Goal: Task Accomplishment & Management: Use online tool/utility

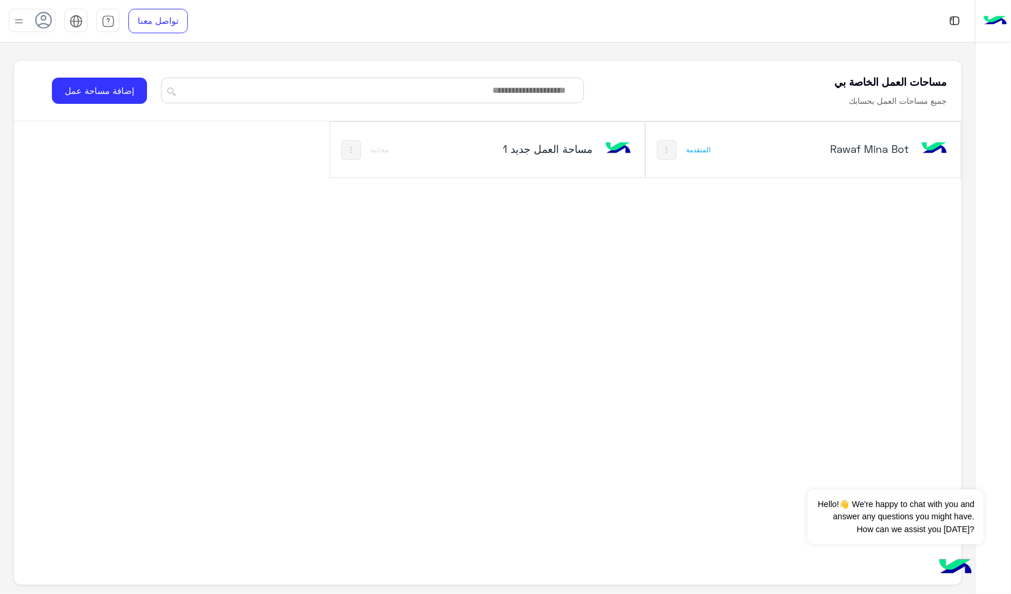
click at [793, 142] on div "Rawaf Mina Bot" at bounding box center [862, 150] width 176 height 34
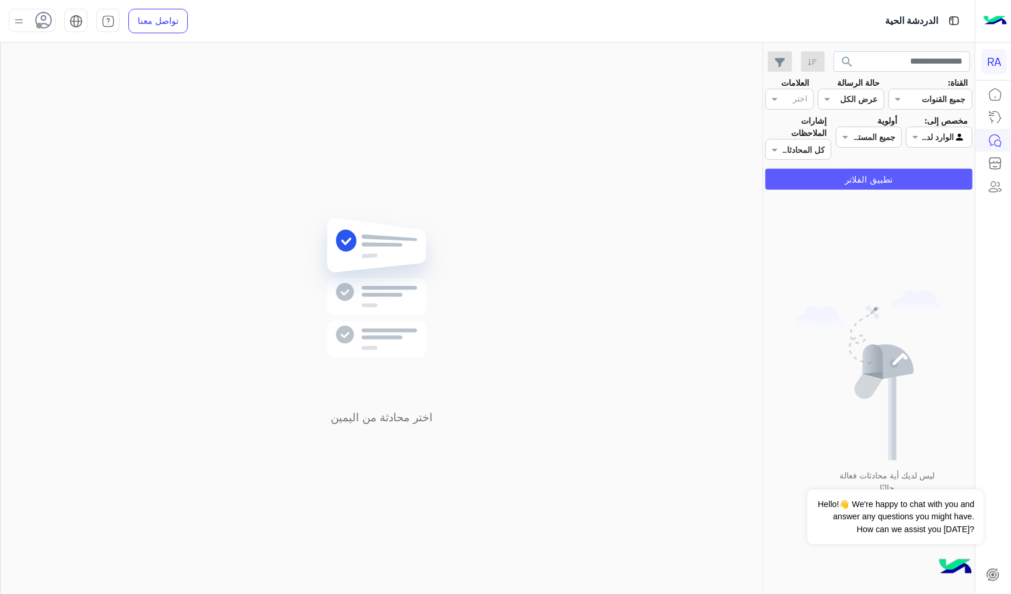
click at [899, 176] on button "تطبيق الفلاتر" at bounding box center [868, 179] width 207 height 21
click at [945, 134] on input "text" at bounding box center [952, 137] width 27 height 12
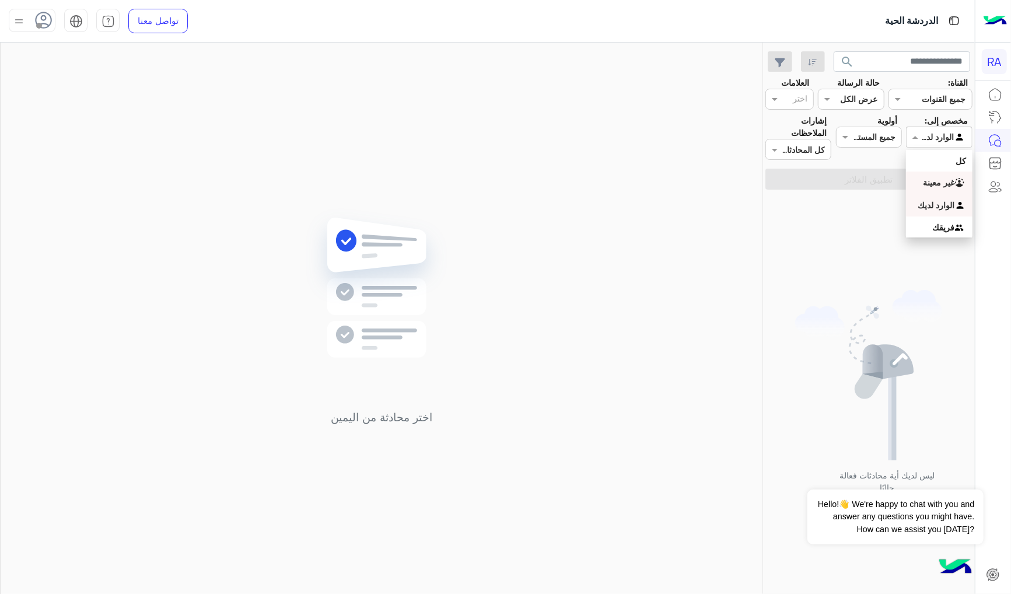
click at [938, 177] on b "غير معينة" at bounding box center [938, 182] width 31 height 10
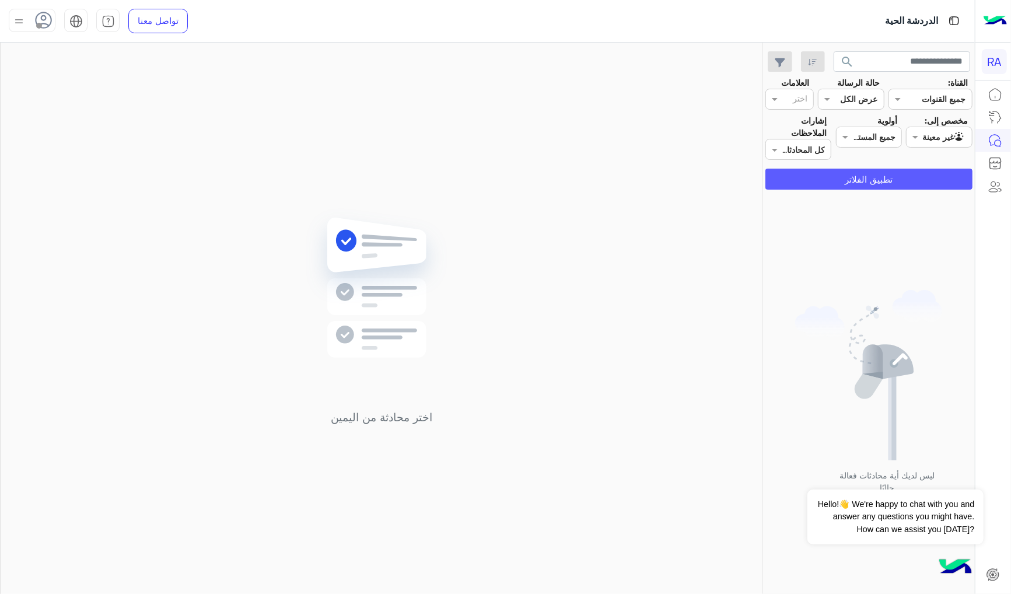
click at [938, 177] on button "تطبيق الفلاتر" at bounding box center [868, 179] width 207 height 21
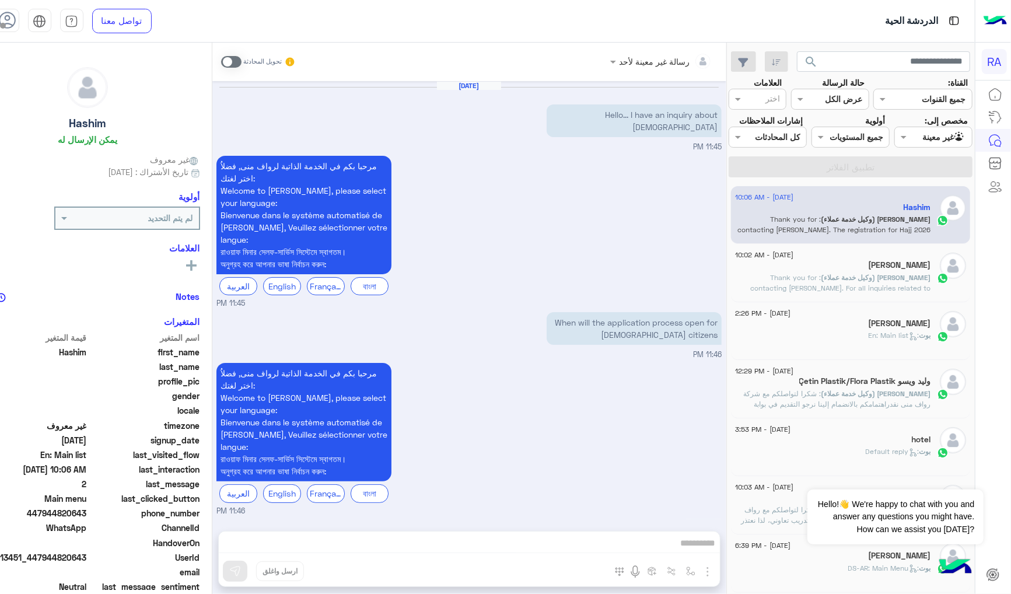
scroll to position [765, 0]
